Goal: Find specific page/section: Find specific page/section

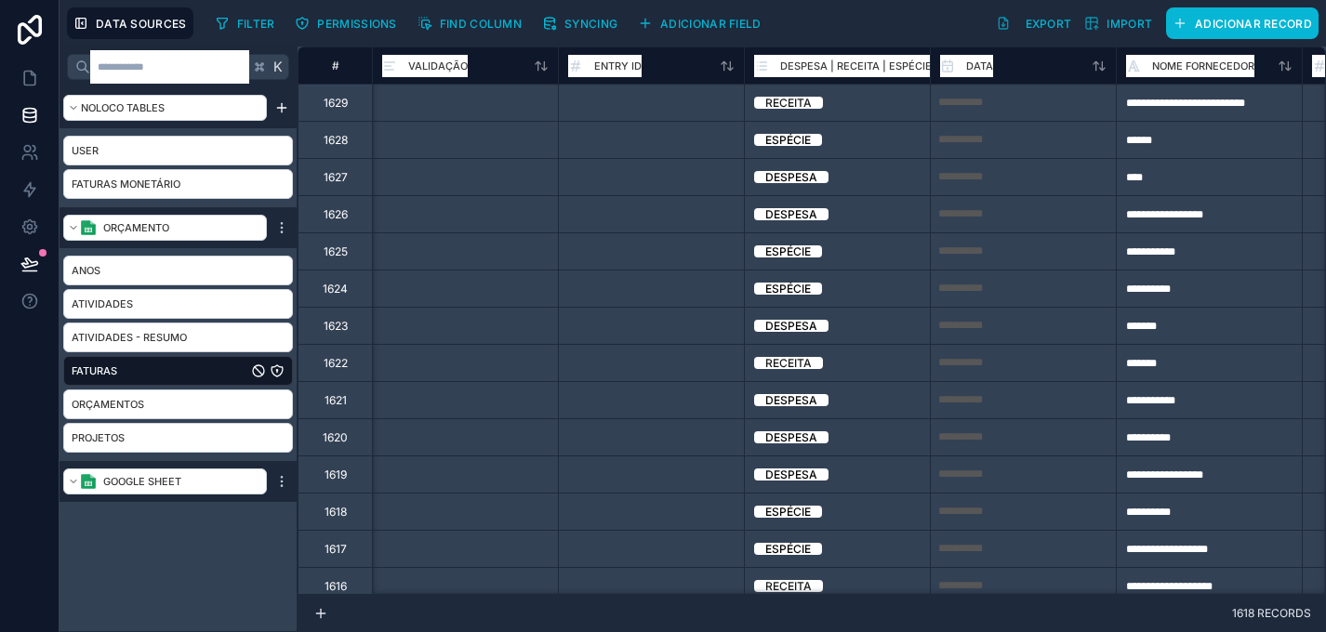
scroll to position [0, 338]
